Goal: Find specific page/section

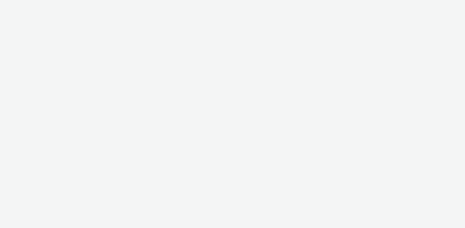
select select "b34ceae8-b405-47a5-9a73-edd6bbb83581"
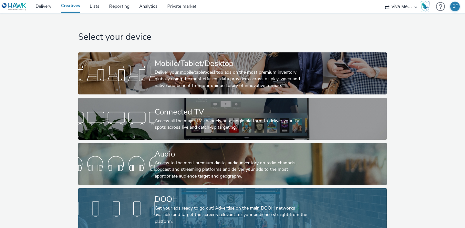
click at [135, 213] on div at bounding box center [116, 209] width 77 height 21
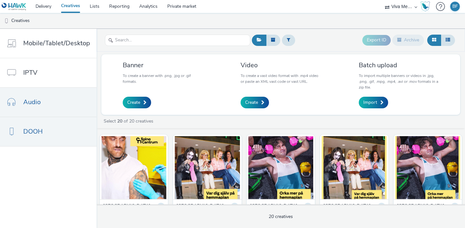
click at [40, 99] on span "Audio" at bounding box center [31, 101] width 17 height 9
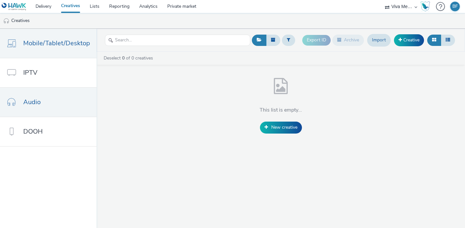
click at [48, 46] on span "Mobile/Tablet/Desktop" at bounding box center [56, 42] width 67 height 9
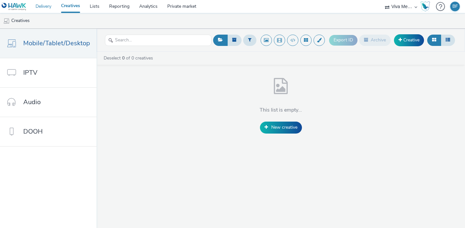
click at [43, 8] on link "Delivery" at bounding box center [44, 6] width 26 height 13
